Goal: Task Accomplishment & Management: Manage account settings

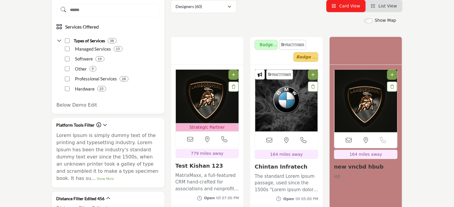
scroll to position [149, 0]
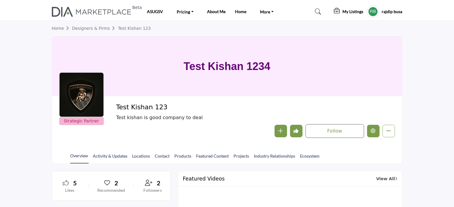
click at [372, 132] on icon "Edit company" at bounding box center [373, 130] width 5 height 5
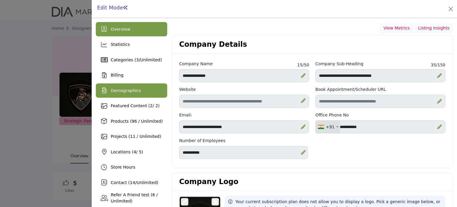
click at [127, 90] on span "Demographics" at bounding box center [126, 90] width 30 height 5
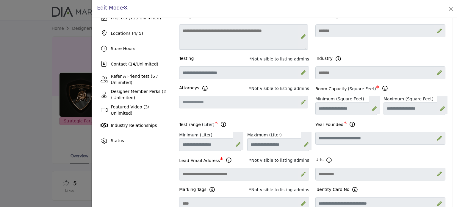
scroll to position [119, 0]
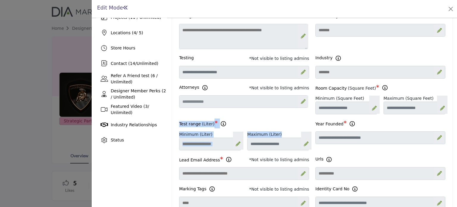
click at [271, 125] on div "Test range (Liter) * ss ** **" at bounding box center [244, 134] width 130 height 32
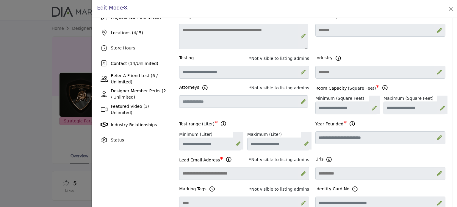
click at [281, 98] on div "**********" at bounding box center [244, 101] width 136 height 36
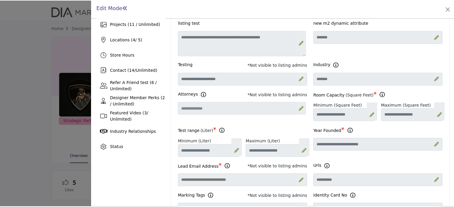
scroll to position [149, 0]
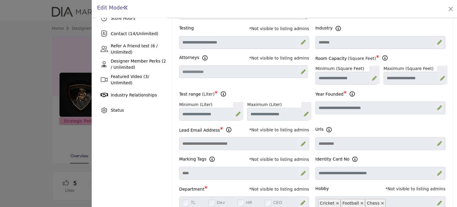
click at [48, 66] on div at bounding box center [228, 103] width 457 height 207
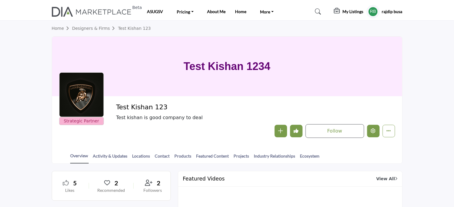
click at [371, 131] on icon "Edit company" at bounding box center [373, 130] width 5 height 5
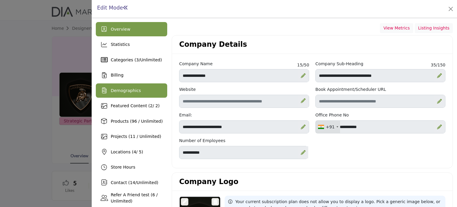
click at [120, 90] on span "Demographics" at bounding box center [126, 90] width 30 height 5
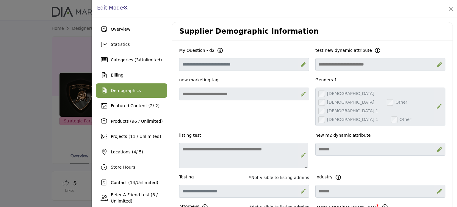
click at [17, 62] on div at bounding box center [228, 103] width 457 height 207
